Goal: Browse casually: Explore the website without a specific task or goal

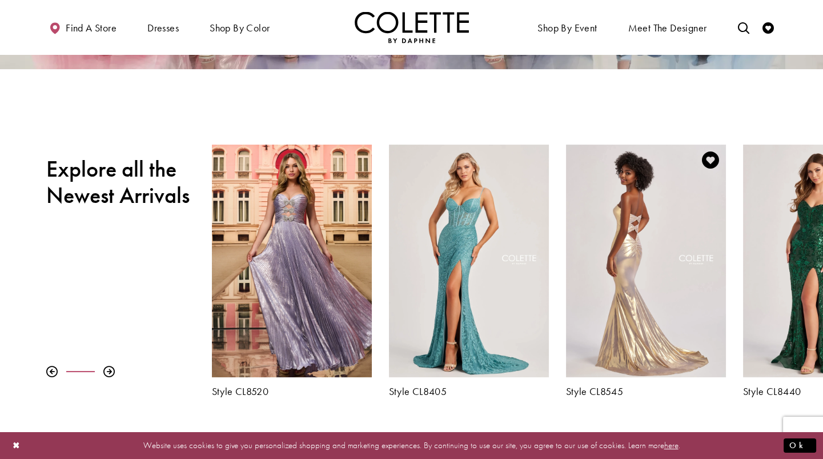
scroll to position [298, 0]
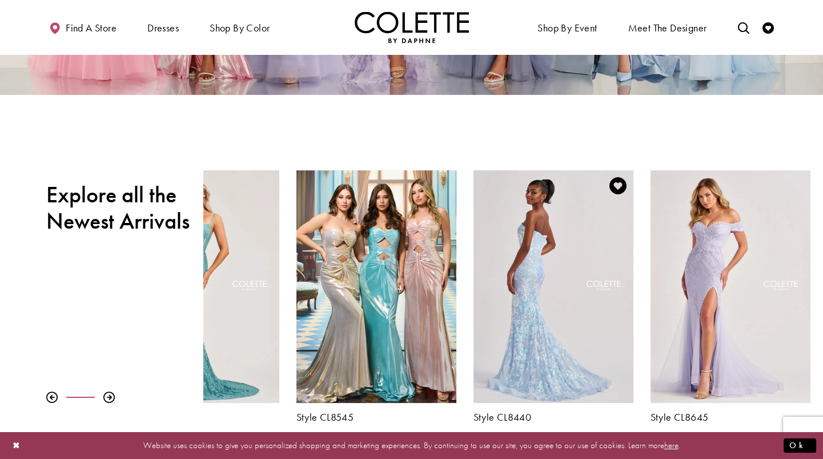
drag, startPoint x: 780, startPoint y: 359, endPoint x: 478, endPoint y: 330, distance: 303.7
click at [478, 330] on div "Visit Colette by Daphne Style No. CL8440 Page" at bounding box center [554, 286] width 160 height 233
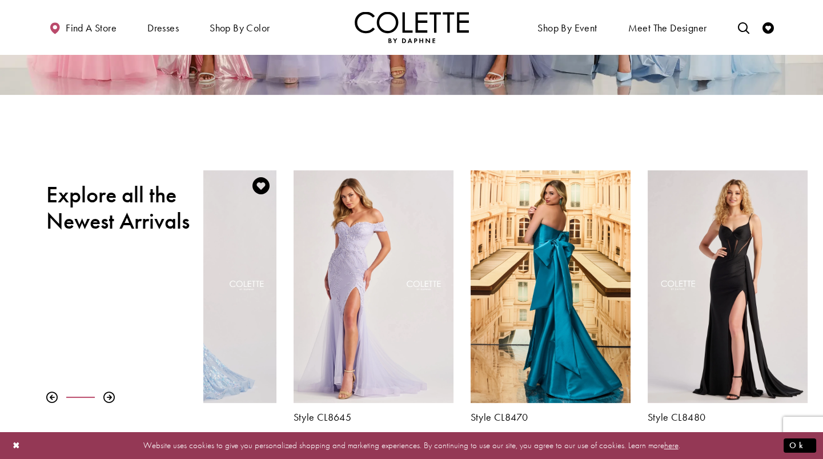
drag, startPoint x: 663, startPoint y: 345, endPoint x: 239, endPoint y: 318, distance: 424.9
click at [294, 318] on div "Visit Colette by Daphne Style No. CL8645 Page" at bounding box center [374, 286] width 160 height 233
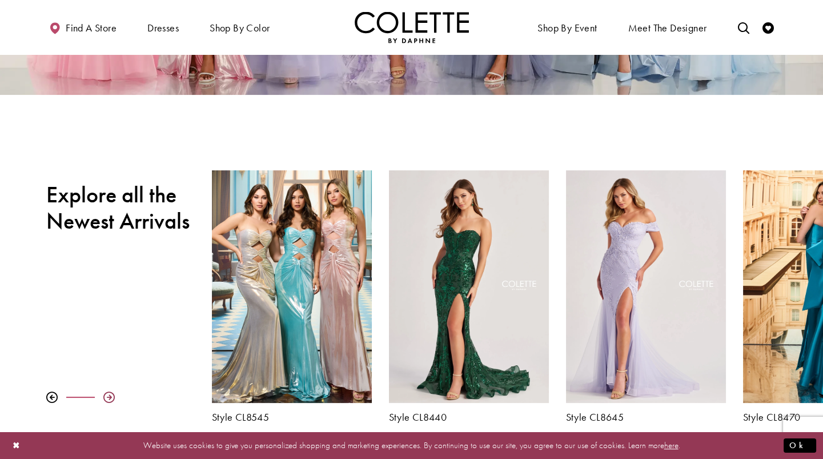
click at [105, 395] on div at bounding box center [108, 396] width 11 height 11
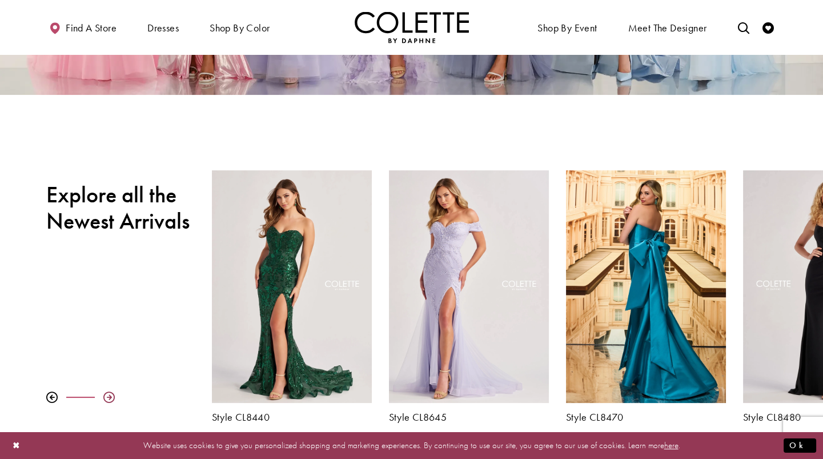
click at [105, 395] on div at bounding box center [108, 396] width 11 height 11
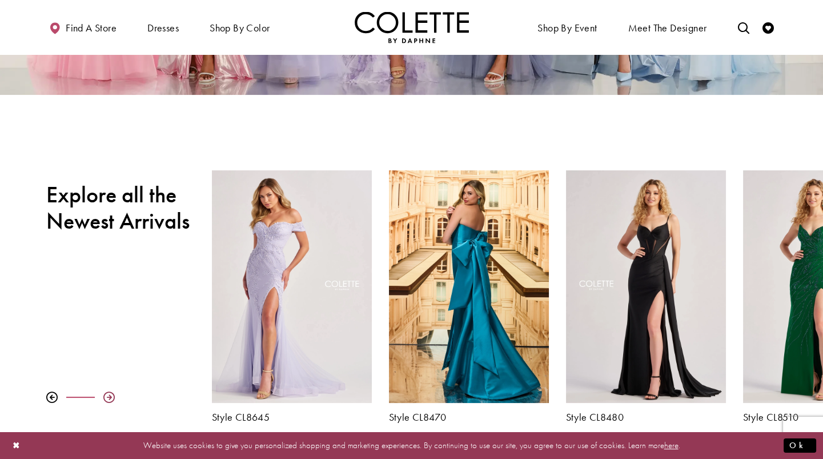
click at [105, 395] on div at bounding box center [108, 396] width 11 height 11
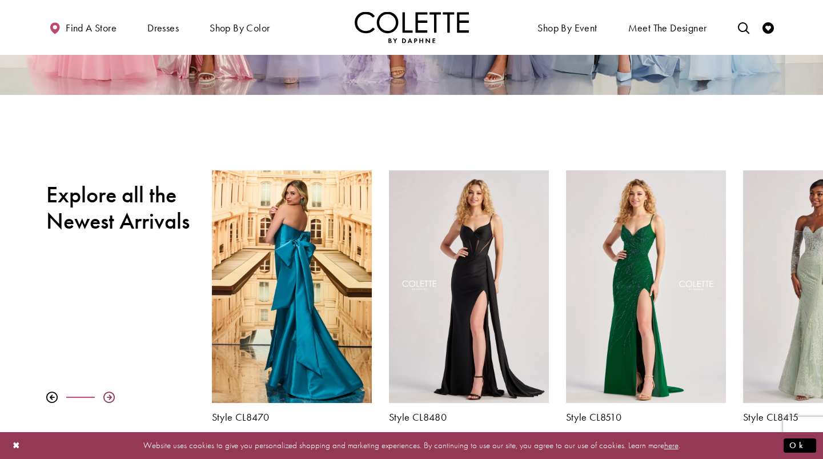
click at [105, 395] on div at bounding box center [108, 396] width 11 height 11
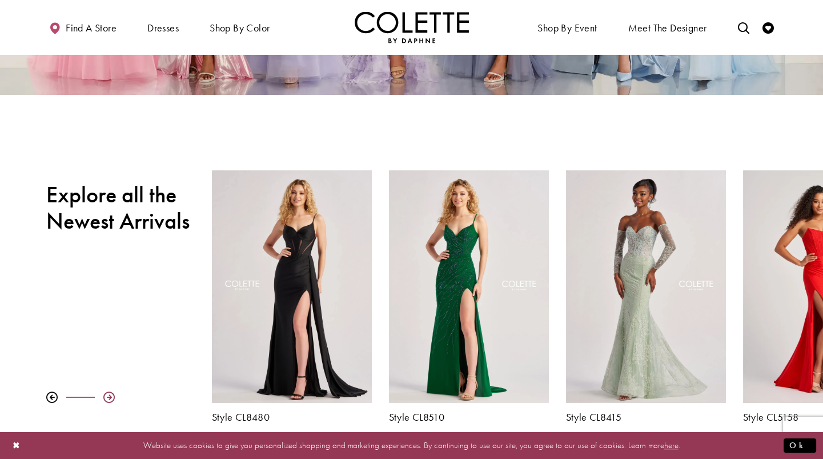
click at [105, 395] on div at bounding box center [108, 396] width 11 height 11
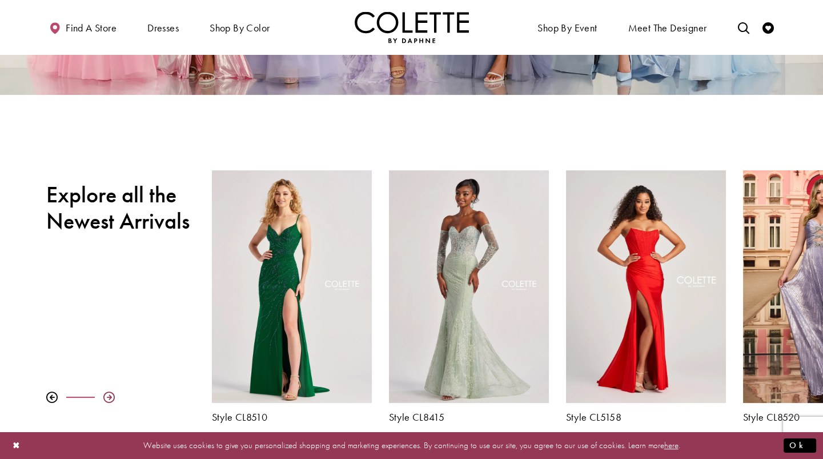
click at [105, 395] on div at bounding box center [108, 396] width 11 height 11
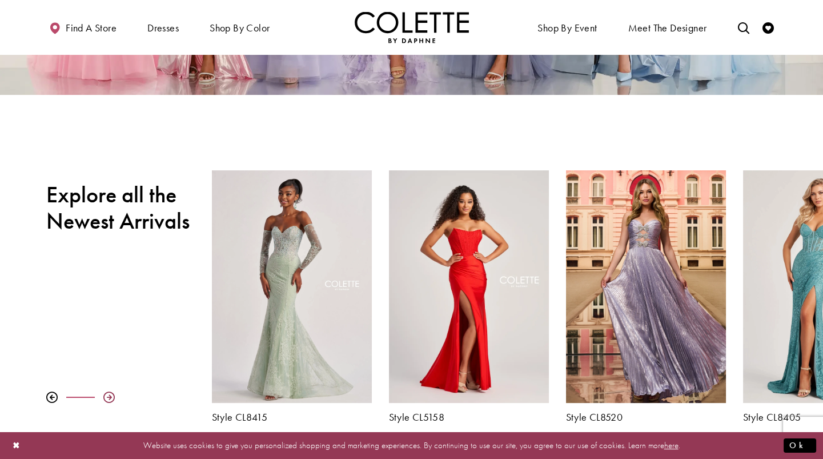
click at [105, 395] on div at bounding box center [108, 396] width 11 height 11
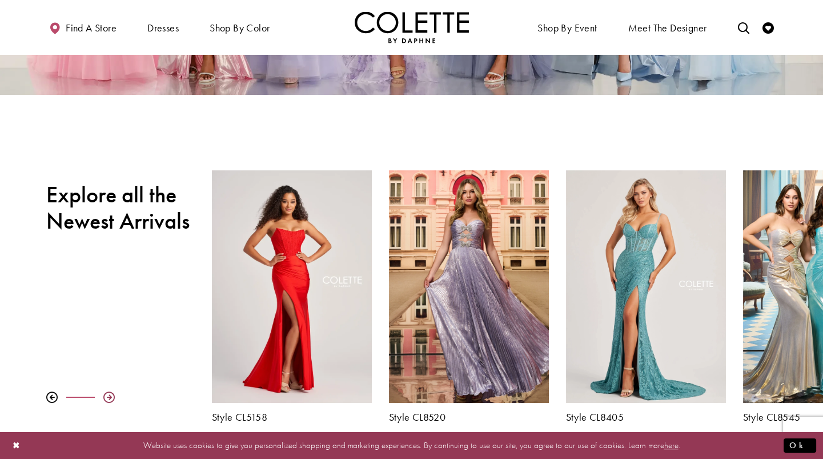
click at [103, 399] on div at bounding box center [108, 396] width 11 height 11
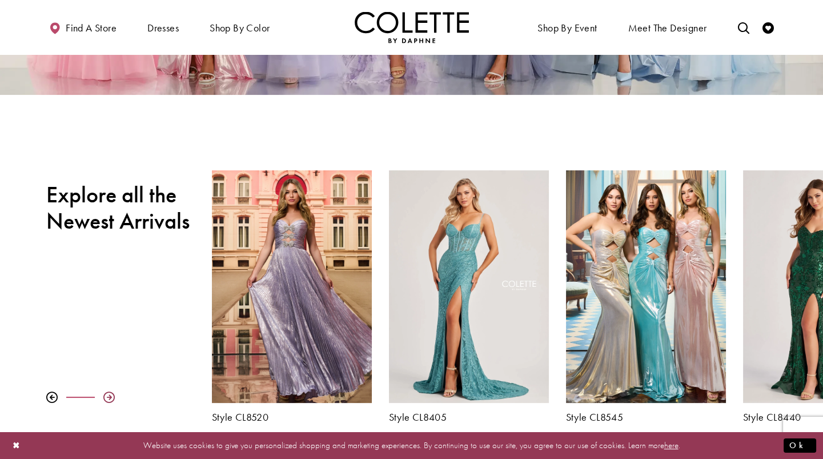
click at [103, 399] on div at bounding box center [108, 396] width 11 height 11
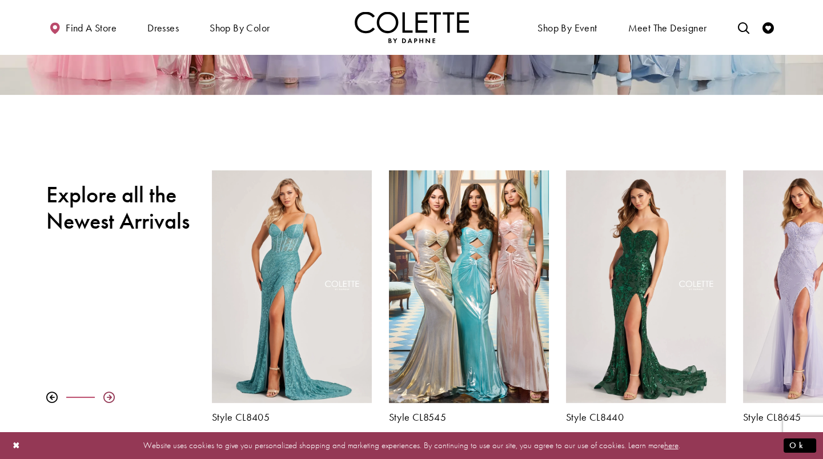
click at [103, 399] on div at bounding box center [108, 396] width 11 height 11
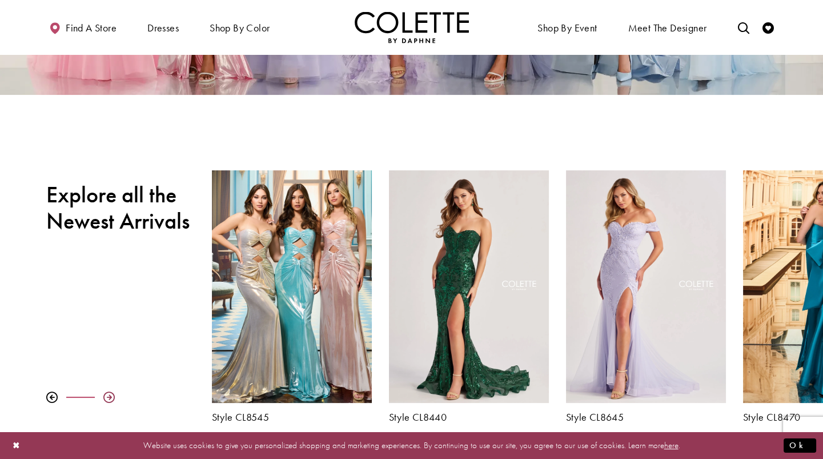
click at [103, 399] on div at bounding box center [108, 396] width 11 height 11
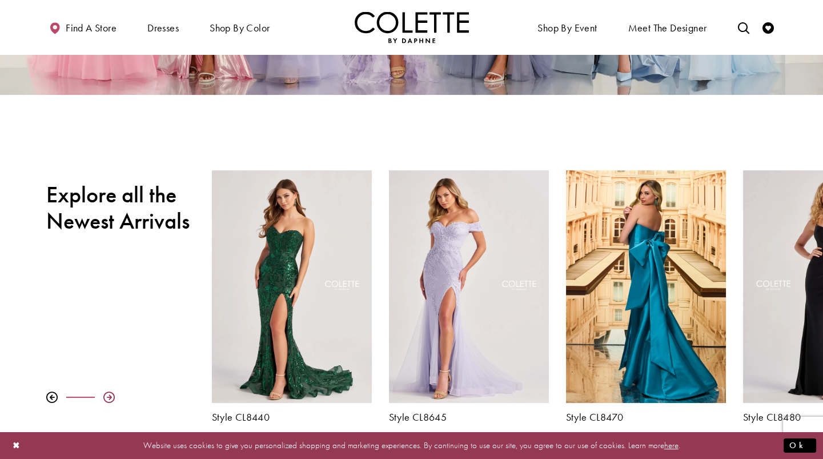
click at [103, 399] on div at bounding box center [108, 396] width 11 height 11
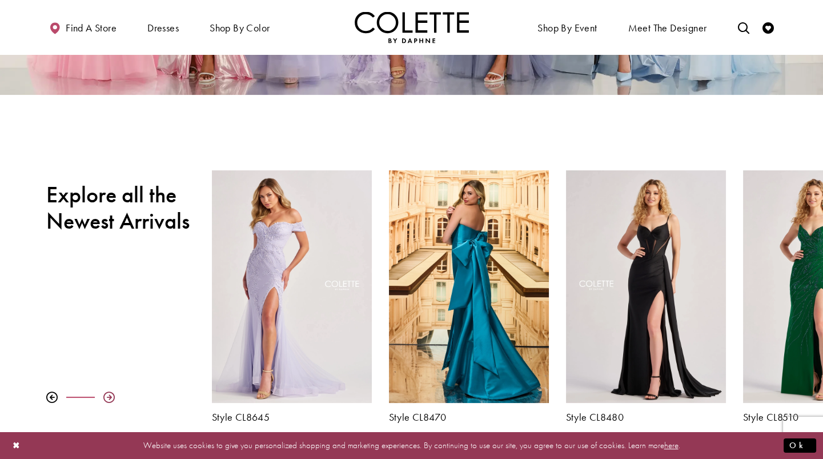
click at [103, 399] on div at bounding box center [108, 396] width 11 height 11
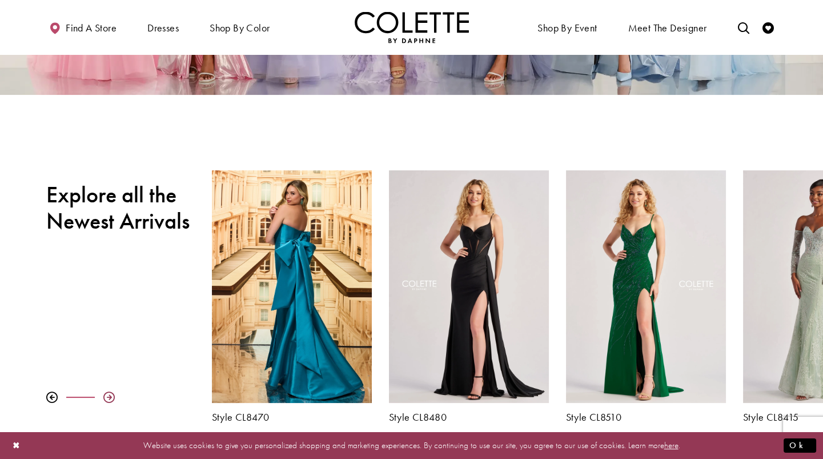
click at [103, 399] on div at bounding box center [108, 396] width 11 height 11
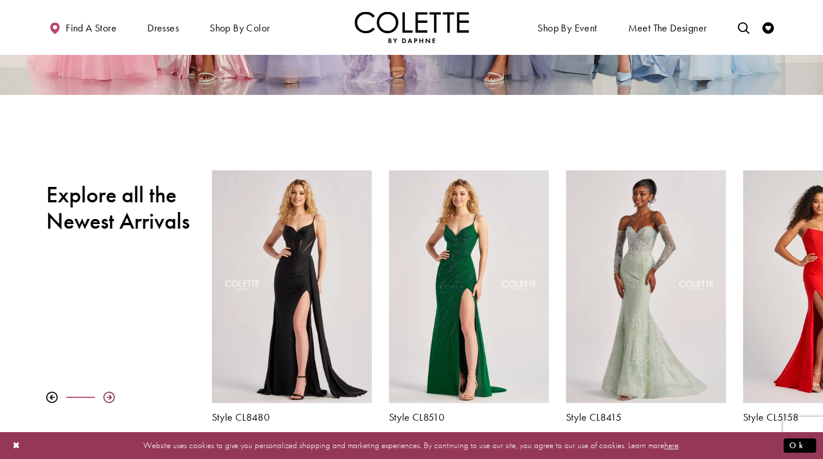
click at [103, 399] on div at bounding box center [108, 396] width 11 height 11
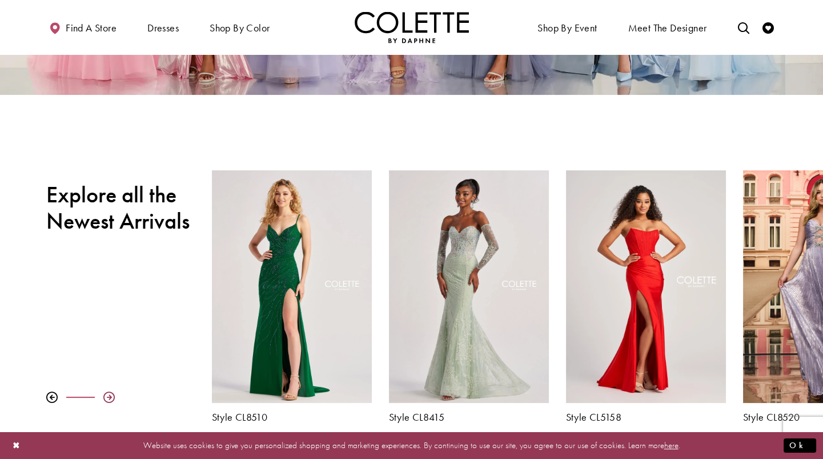
click at [103, 399] on div at bounding box center [108, 396] width 11 height 11
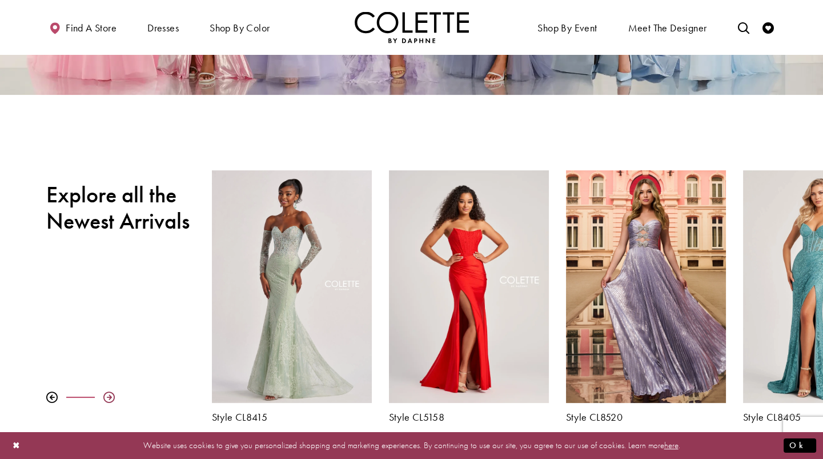
click at [103, 398] on div at bounding box center [108, 396] width 11 height 11
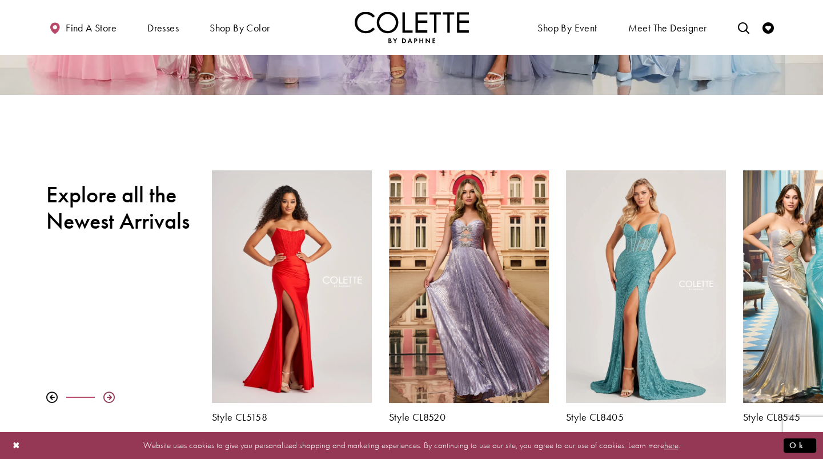
click at [103, 398] on div at bounding box center [108, 396] width 11 height 11
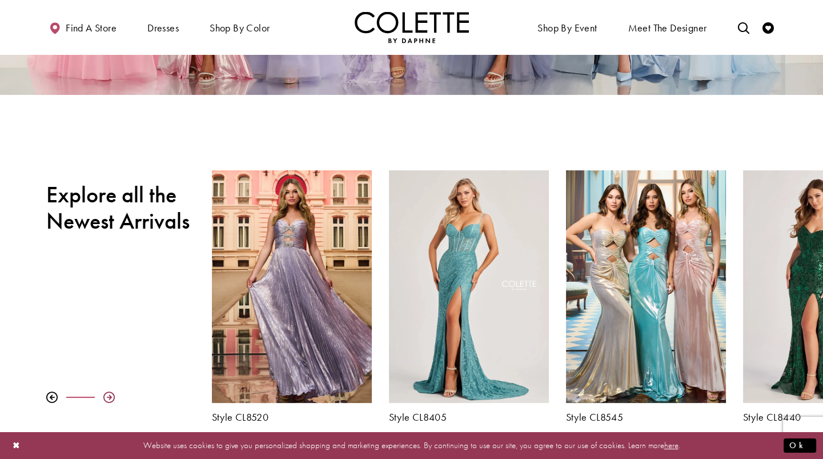
click at [103, 398] on div at bounding box center [108, 396] width 11 height 11
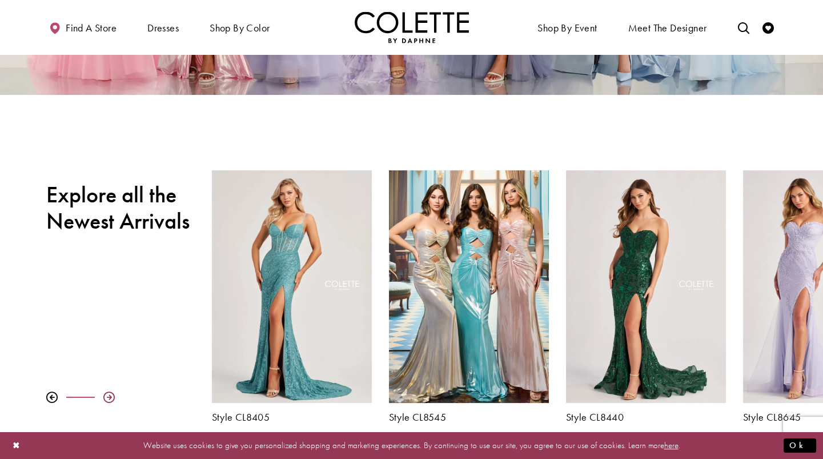
click at [103, 398] on div at bounding box center [108, 396] width 11 height 11
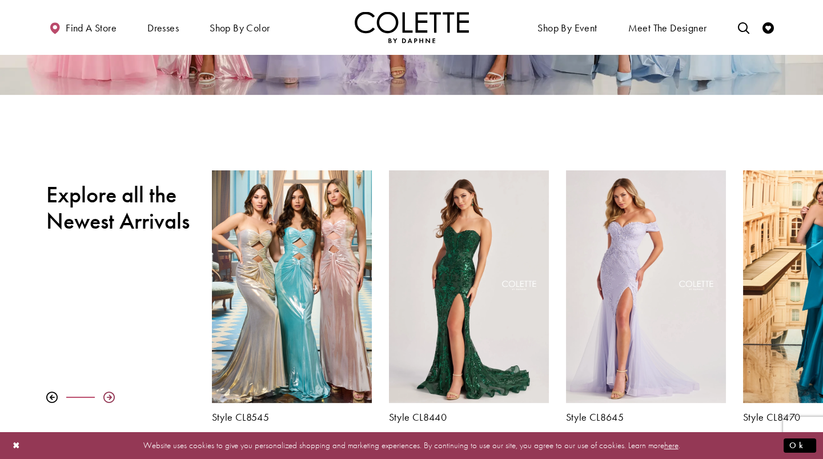
click at [103, 398] on div at bounding box center [108, 396] width 11 height 11
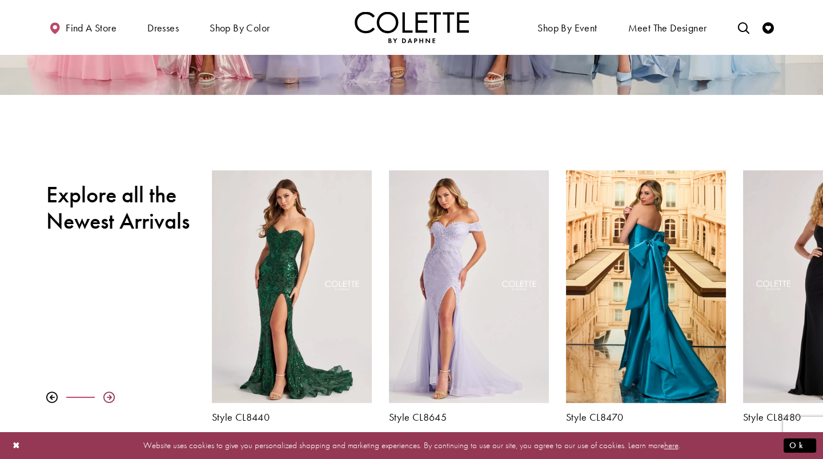
click at [103, 398] on div at bounding box center [108, 396] width 11 height 11
